Goal: Information Seeking & Learning: Learn about a topic

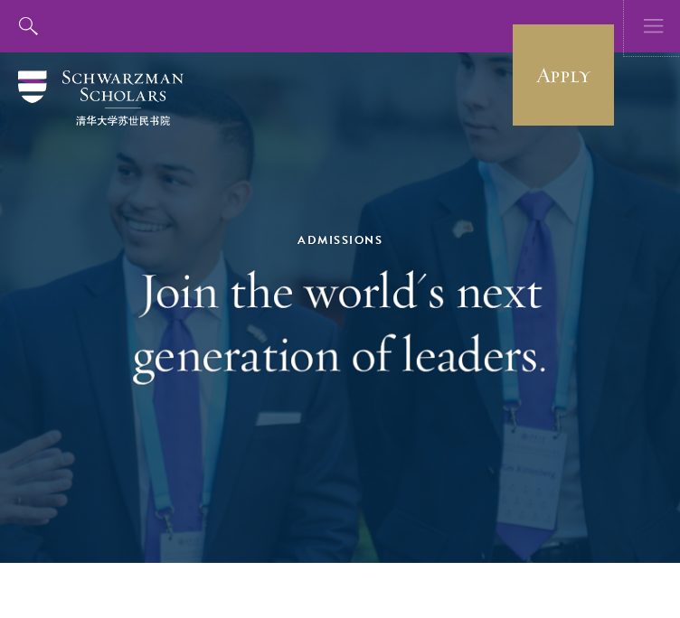
click at [641, 27] on button "button" at bounding box center [654, 26] width 52 height 52
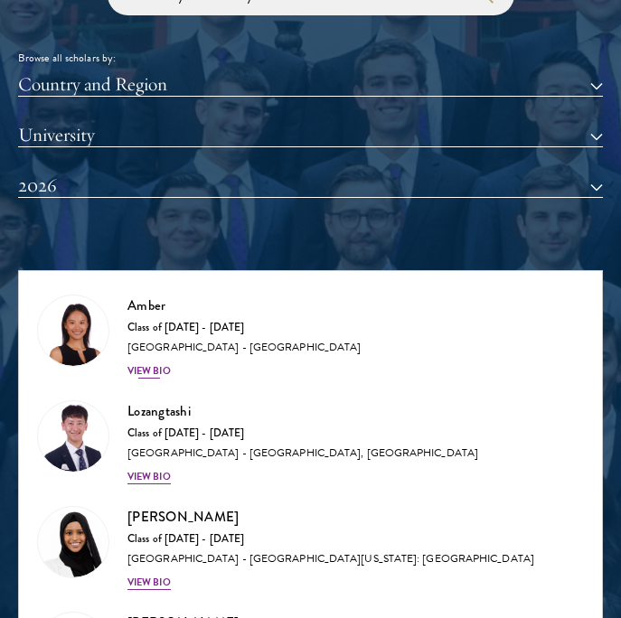
scroll to position [1773, 0]
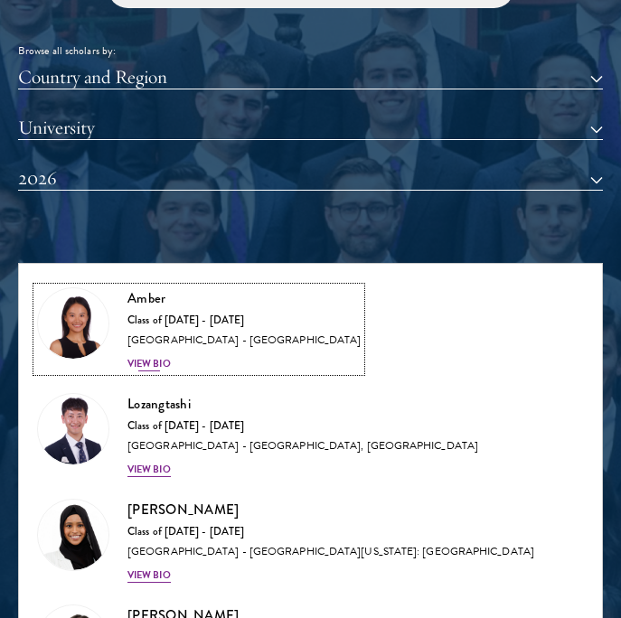
click at [161, 363] on div "View Bio" at bounding box center [148, 364] width 43 height 14
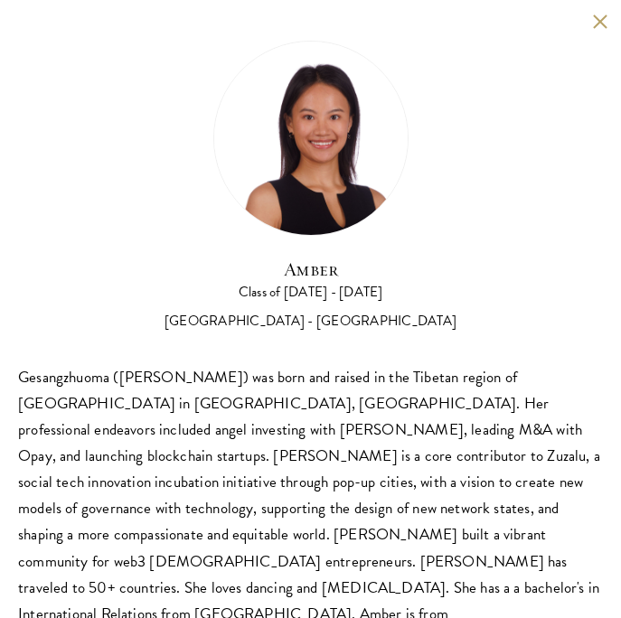
click at [600, 15] on button at bounding box center [599, 21] width 15 height 15
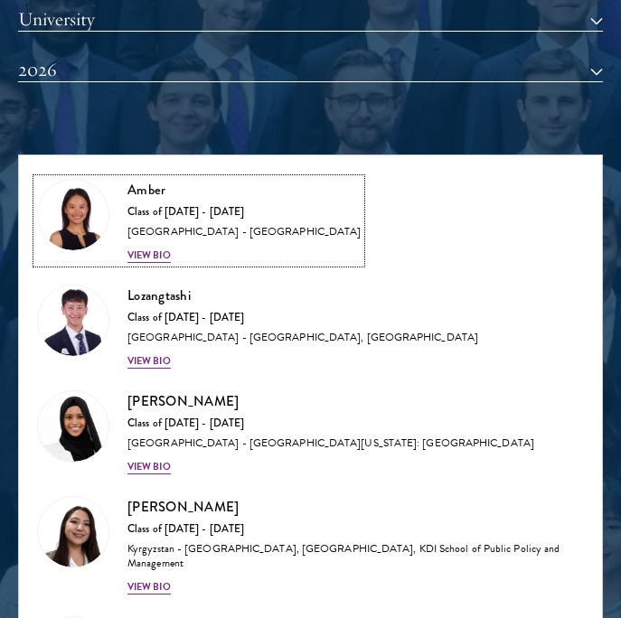
scroll to position [1895, 0]
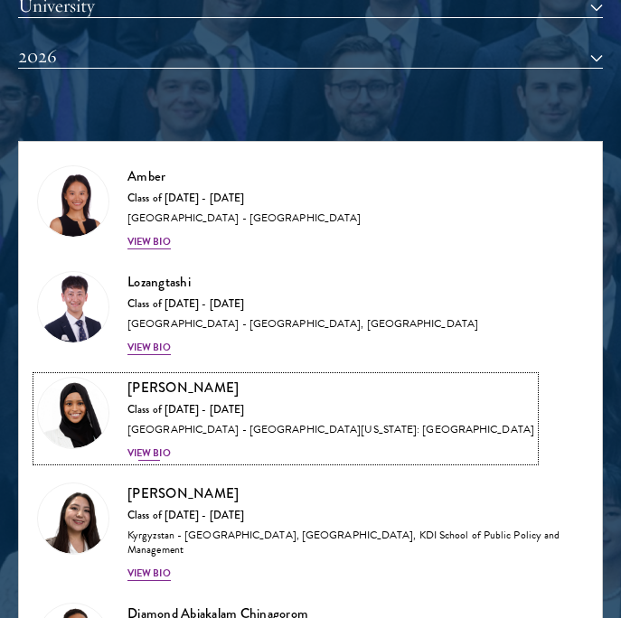
click at [157, 458] on div "View Bio" at bounding box center [148, 454] width 43 height 14
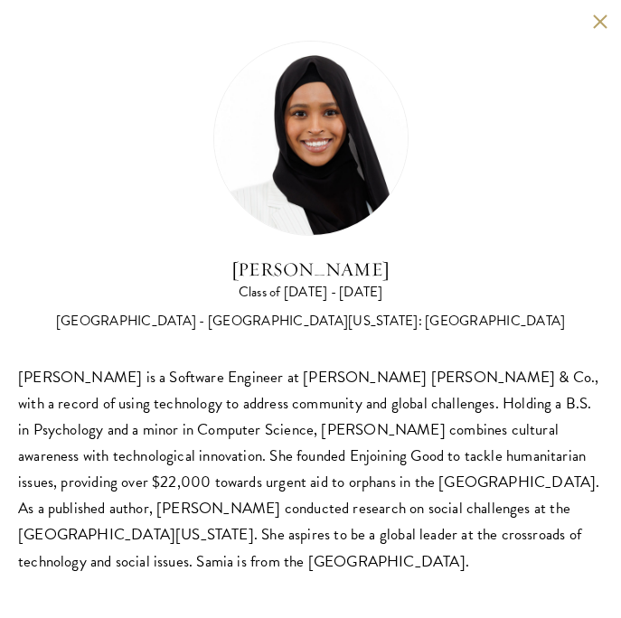
click at [593, 16] on button at bounding box center [599, 21] width 15 height 15
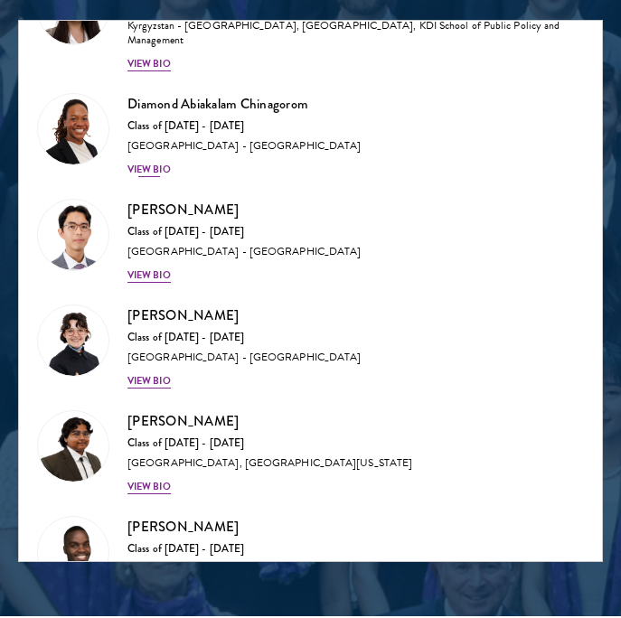
scroll to position [453, 0]
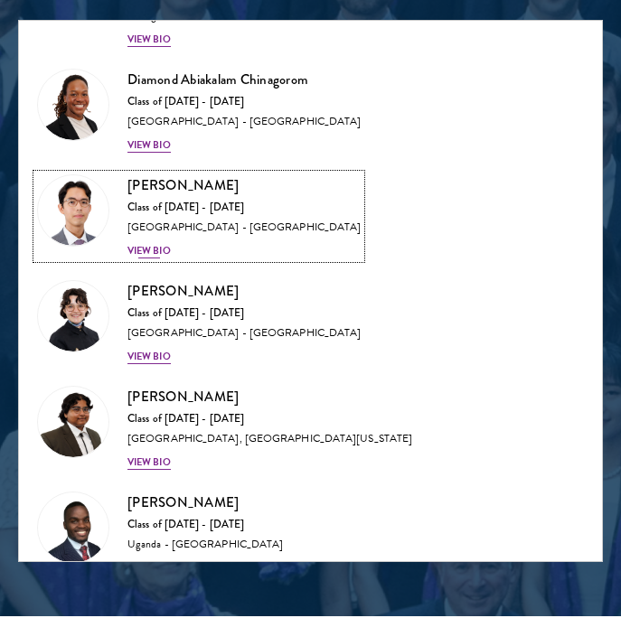
click at [154, 252] on div "View Bio" at bounding box center [148, 251] width 43 height 14
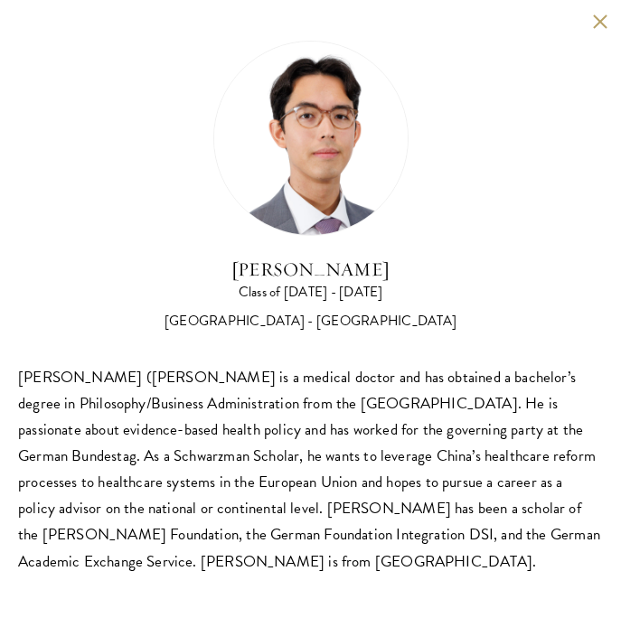
click at [591, 18] on div "Jason Adelhoefer Class of 2025 - 2026 Germany - Berlin Humboldt University Sieg…" at bounding box center [310, 308] width 621 height 616
click at [600, 24] on button at bounding box center [599, 21] width 15 height 15
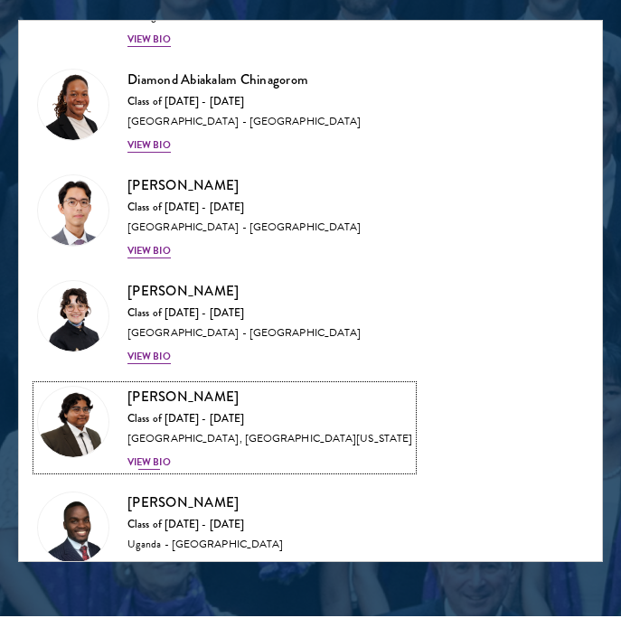
click at [149, 458] on div "View Bio" at bounding box center [148, 463] width 43 height 14
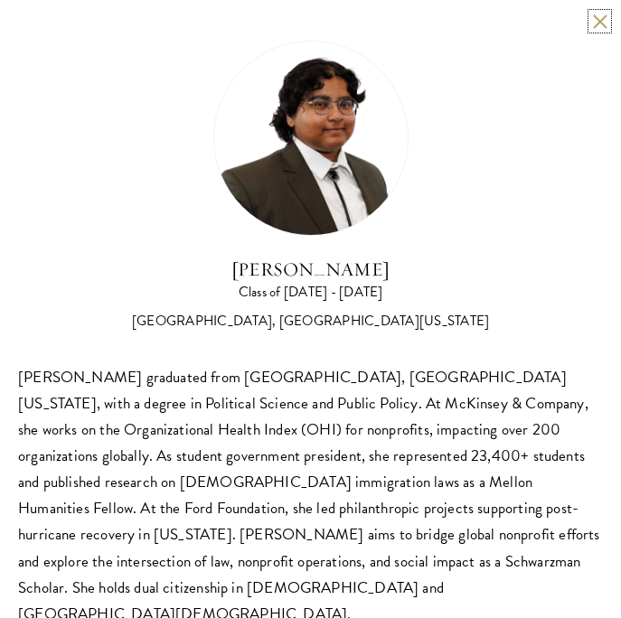
click at [603, 22] on button at bounding box center [599, 21] width 15 height 15
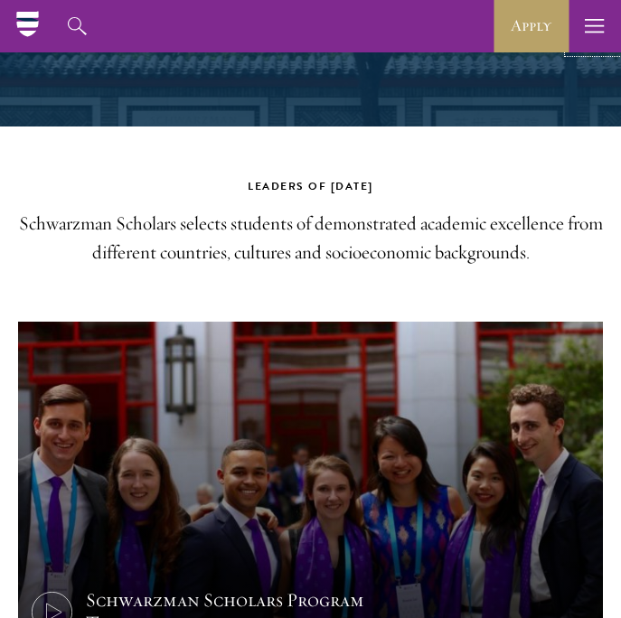
click at [582, 25] on button "button" at bounding box center [595, 26] width 52 height 52
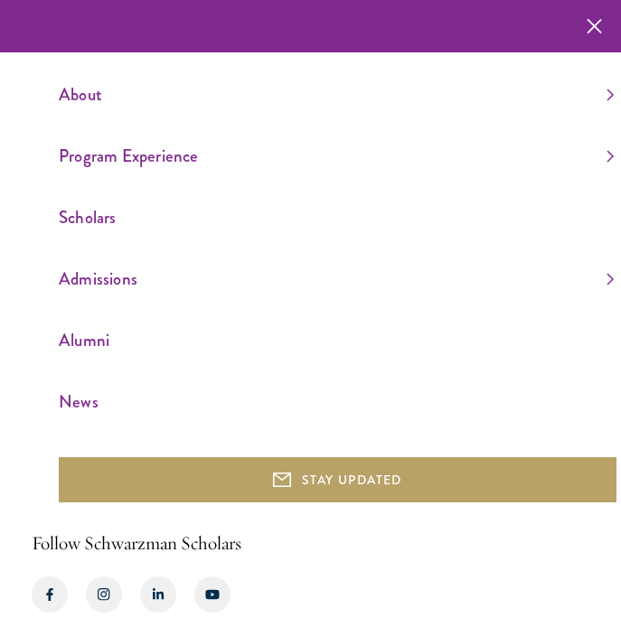
scroll to position [258, 0]
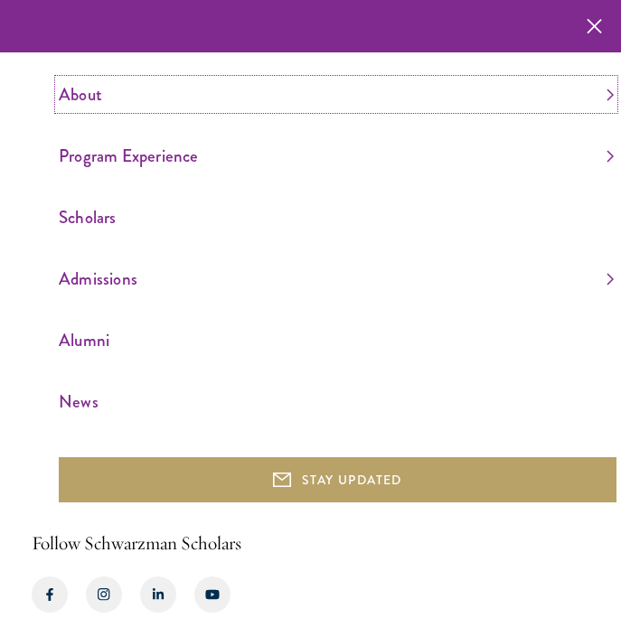
click at [94, 100] on link "About" at bounding box center [336, 95] width 555 height 30
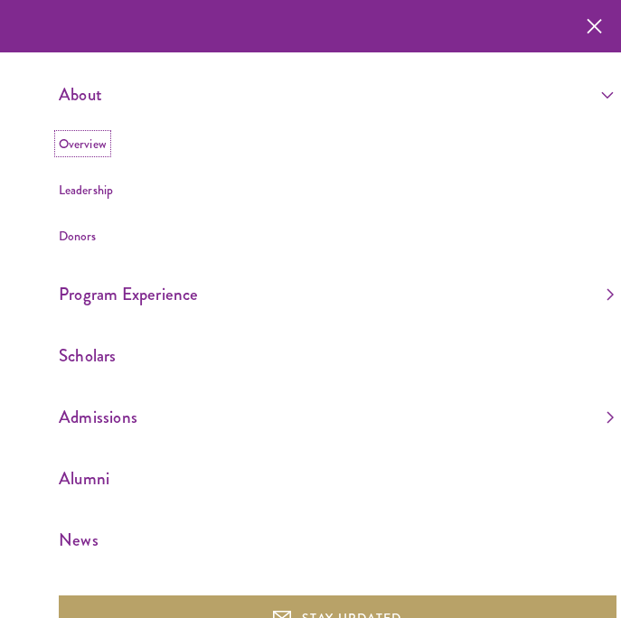
click at [94, 144] on link "Overview" at bounding box center [83, 144] width 48 height 18
click at [87, 148] on link "Overview" at bounding box center [83, 144] width 48 height 18
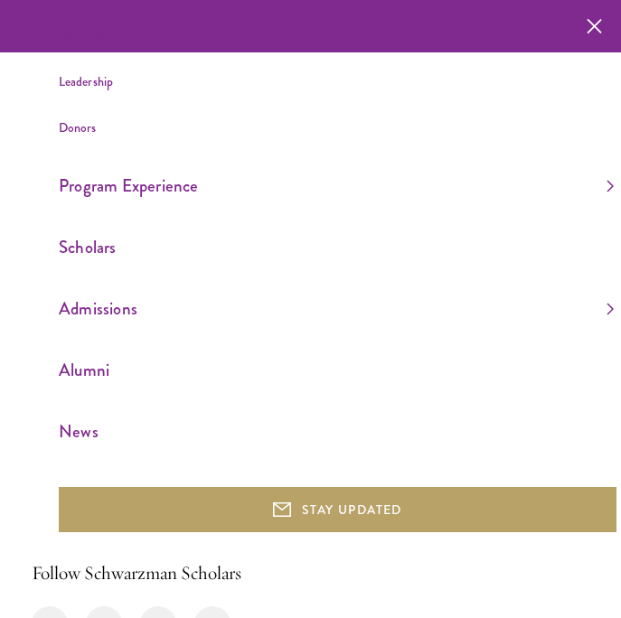
scroll to position [2016, 0]
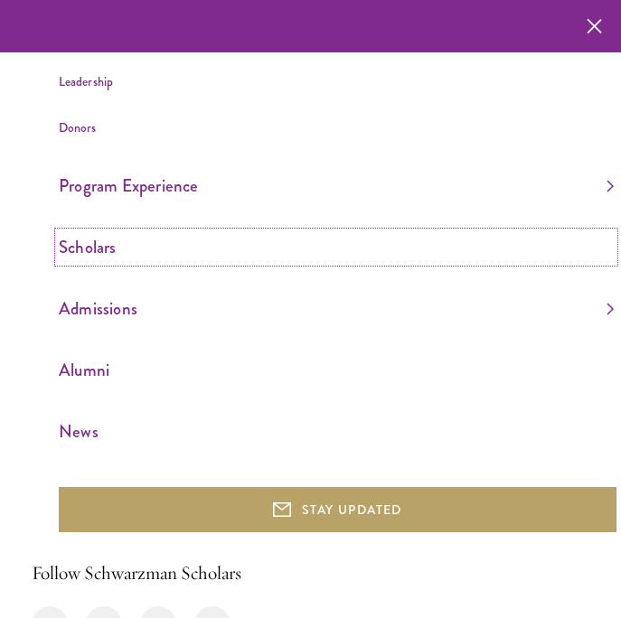
click at [99, 254] on link "Scholars" at bounding box center [336, 247] width 555 height 30
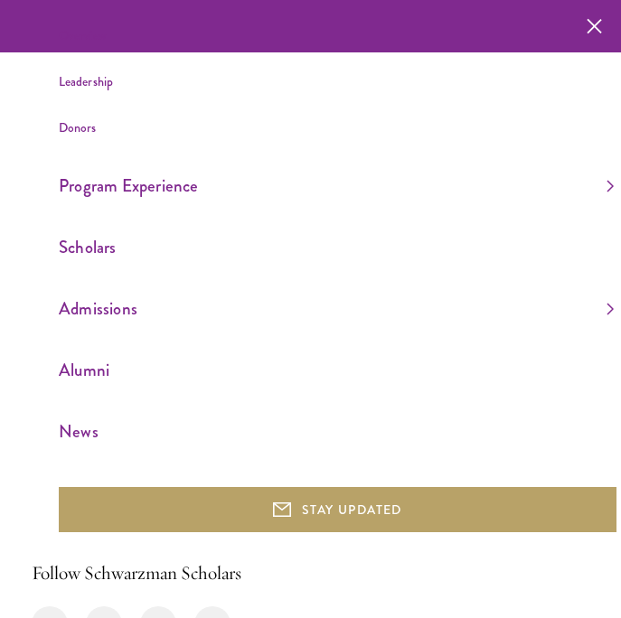
scroll to position [2, 0]
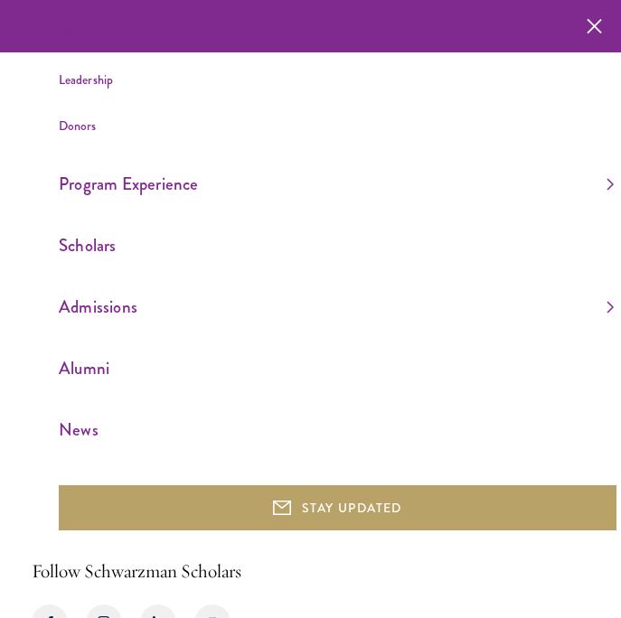
click at [598, 26] on li "Overview" at bounding box center [336, 34] width 555 height 23
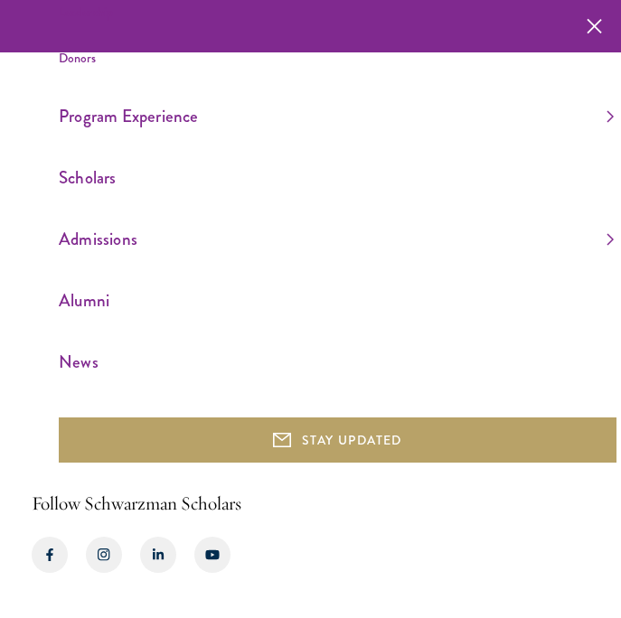
scroll to position [0, 0]
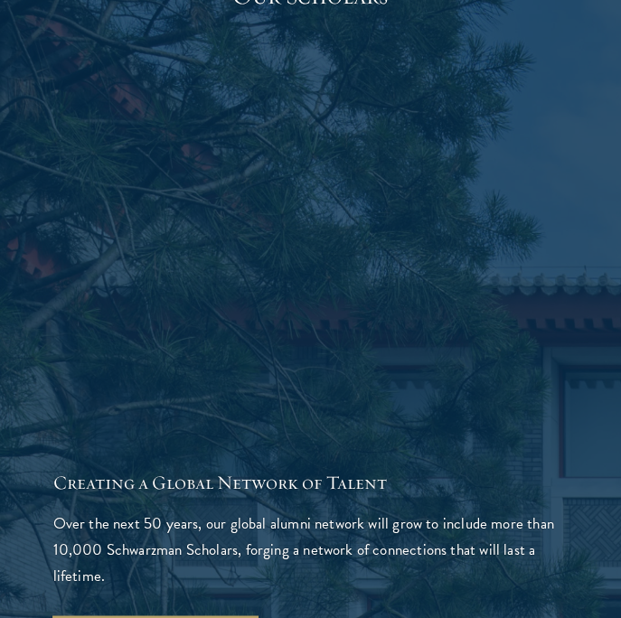
scroll to position [2153, 0]
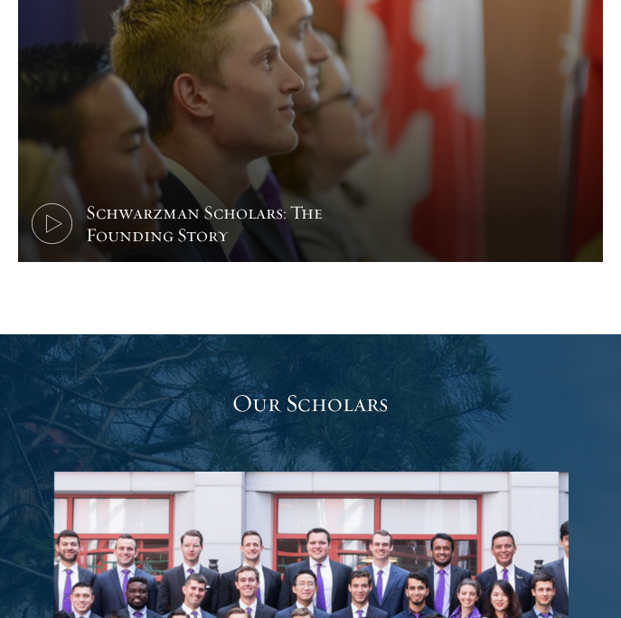
scroll to position [2068, 0]
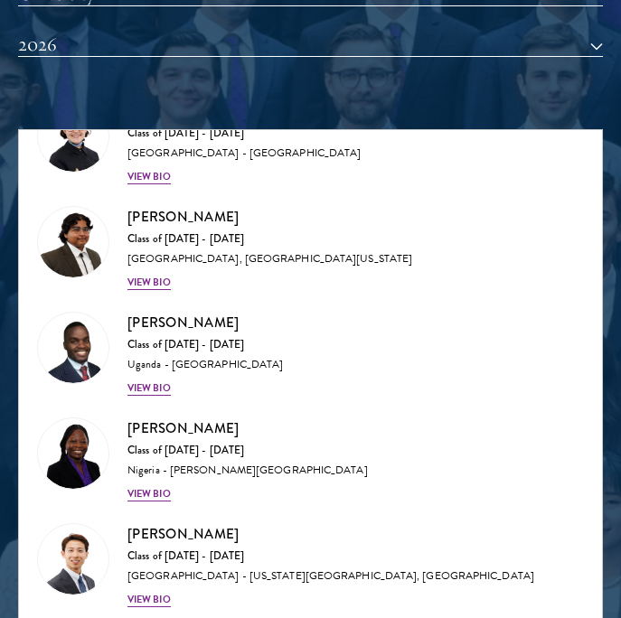
scroll to position [1926, 0]
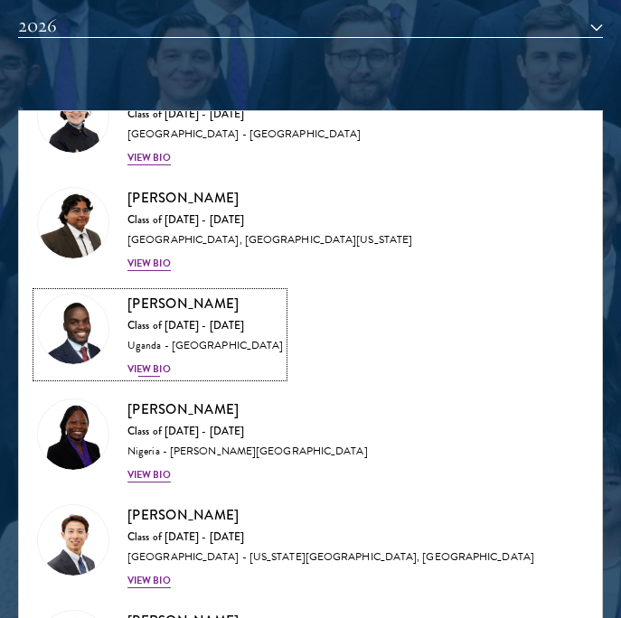
click at [156, 374] on div "View Bio" at bounding box center [148, 370] width 43 height 14
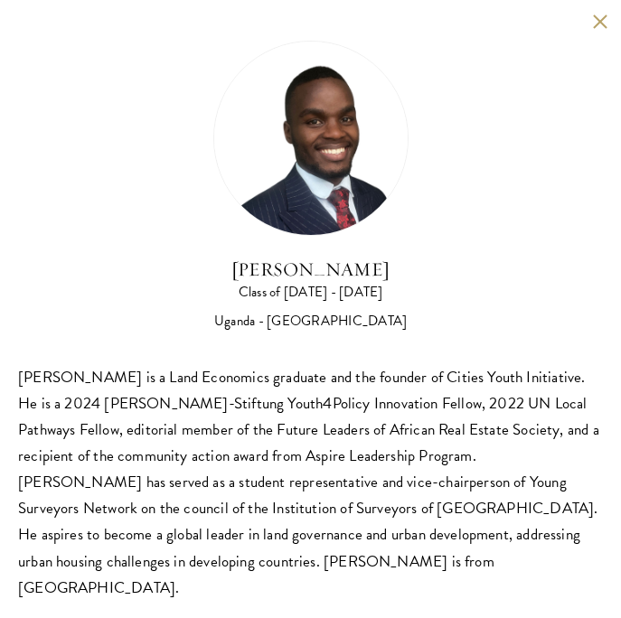
scroll to position [1948, 0]
